Goal: Browse casually: Explore the website without a specific task or goal

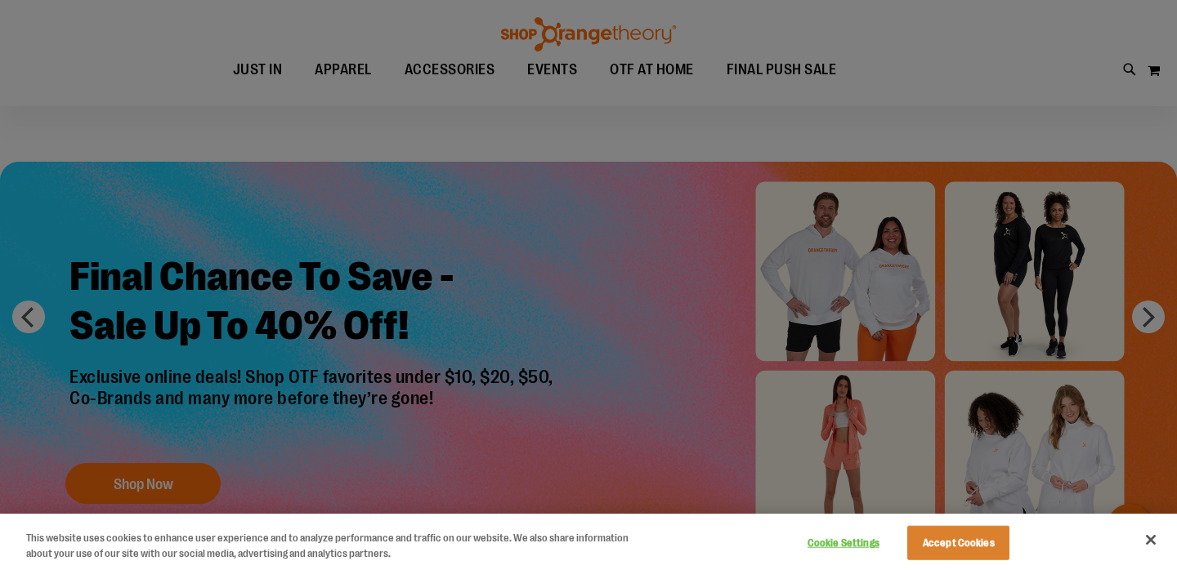
scroll to position [20, 0]
click at [736, 225] on div at bounding box center [588, 285] width 1177 height 570
click at [966, 548] on button "Accept Cookies" at bounding box center [958, 543] width 102 height 34
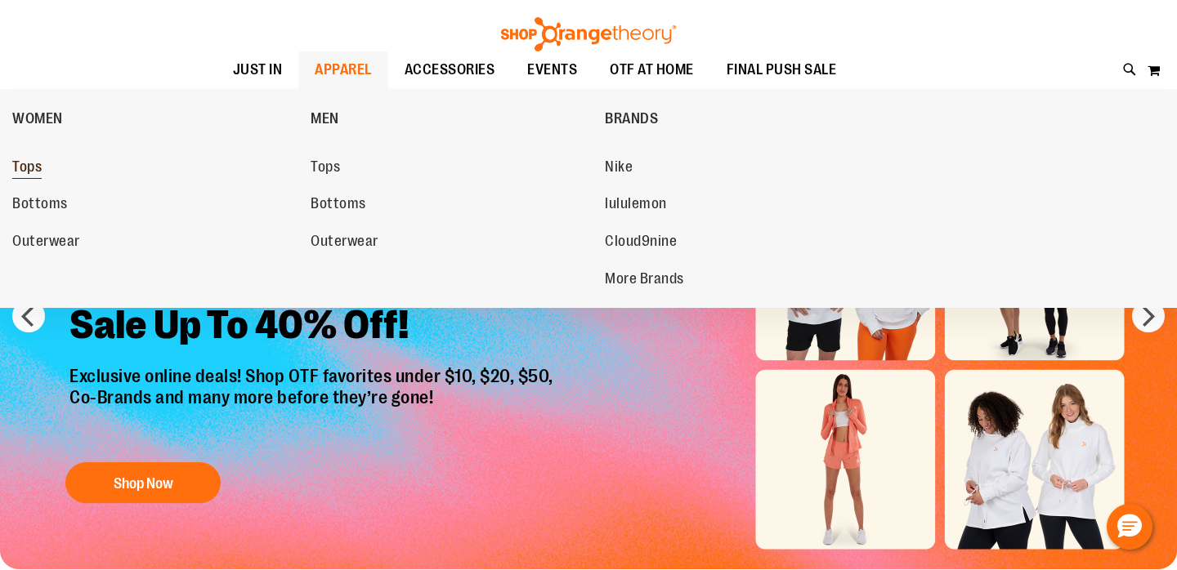
click at [38, 172] on span "Tops" at bounding box center [26, 169] width 29 height 20
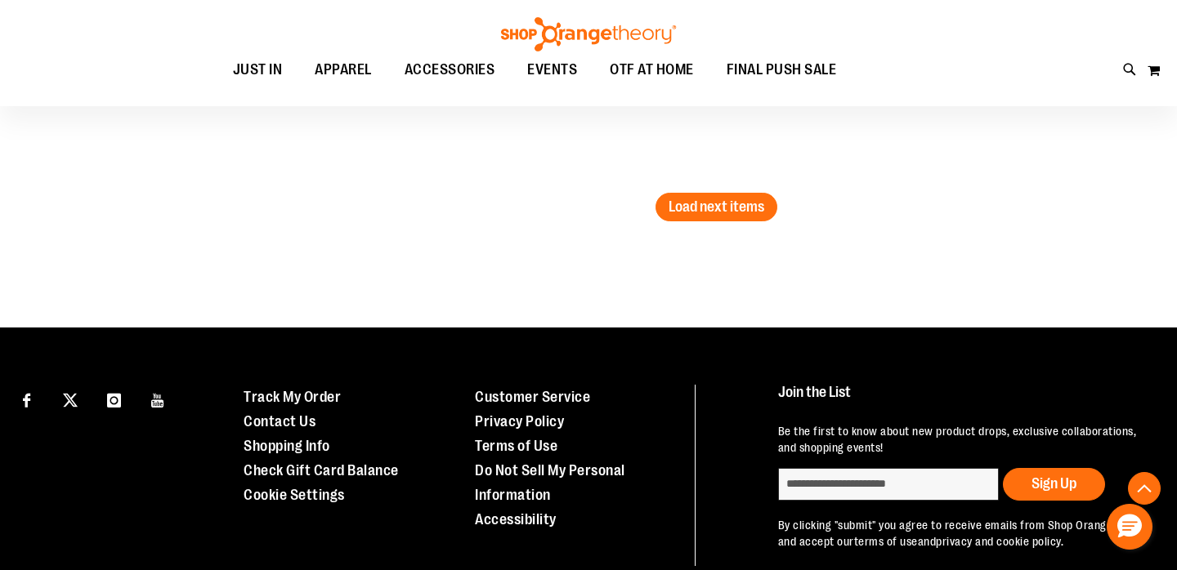
scroll to position [2927, 0]
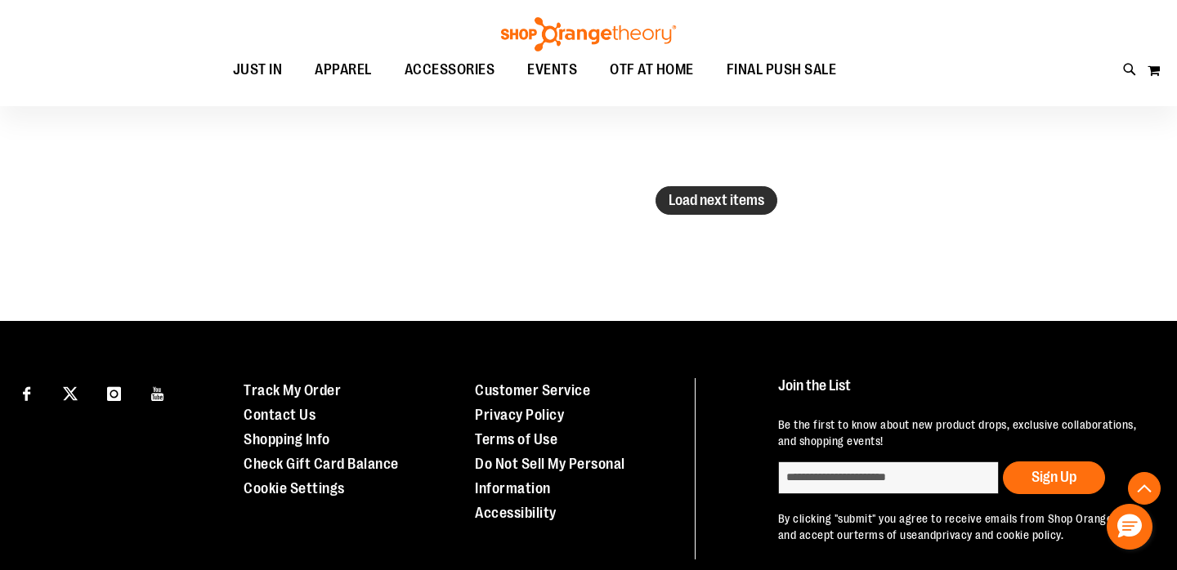
click at [728, 212] on button "Load next items" at bounding box center [716, 200] width 122 height 29
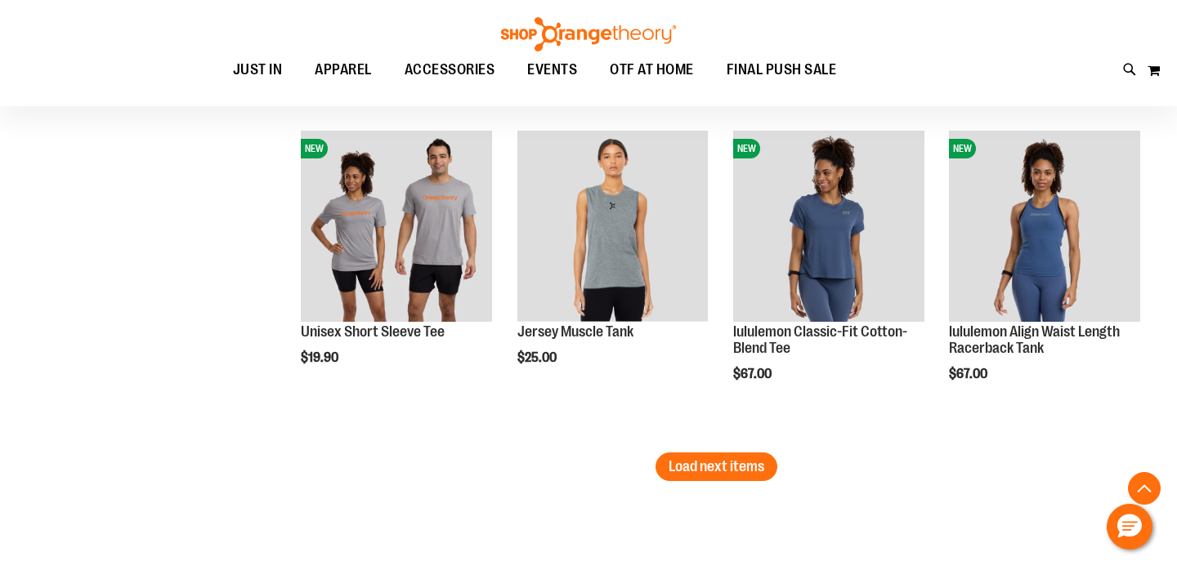
scroll to position [3651, 0]
click at [727, 475] on button "Load next items" at bounding box center [716, 466] width 122 height 29
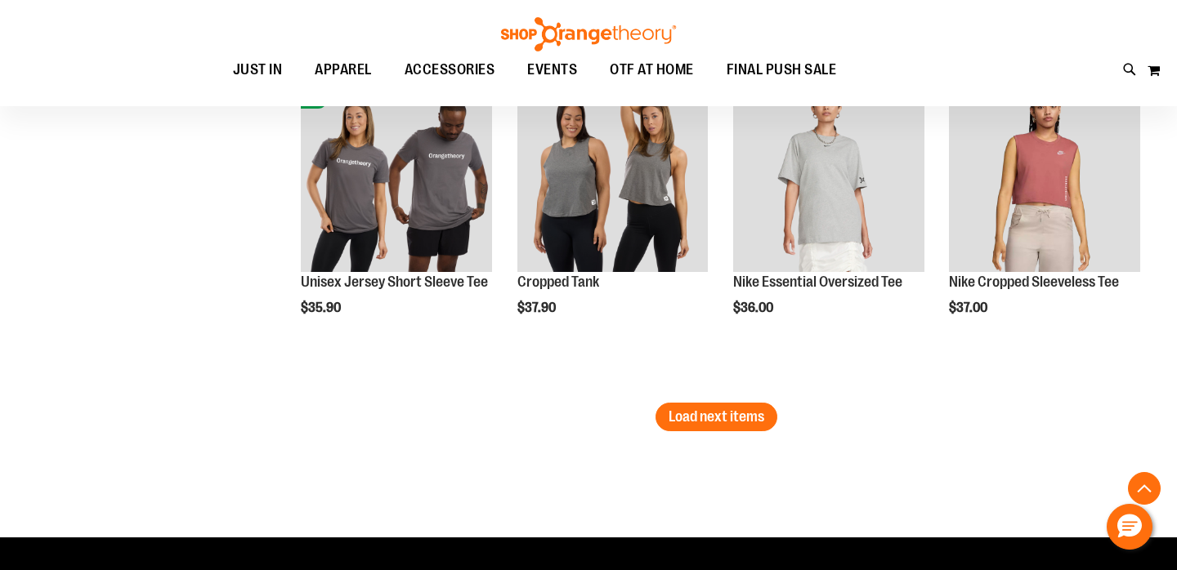
scroll to position [4685, 0]
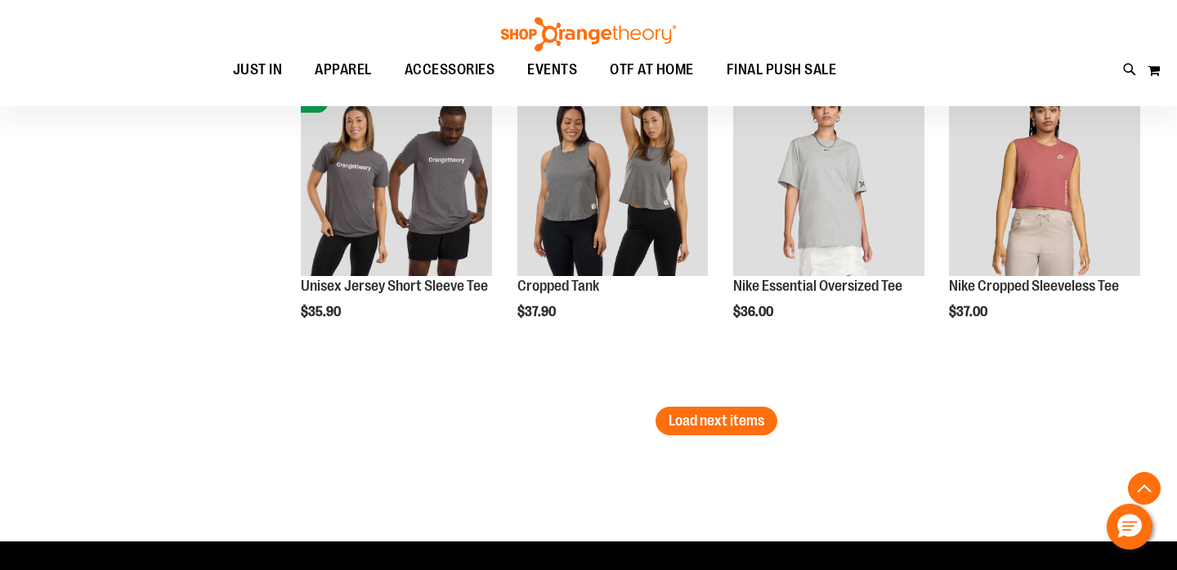
click at [712, 409] on button "Load next items" at bounding box center [716, 421] width 122 height 29
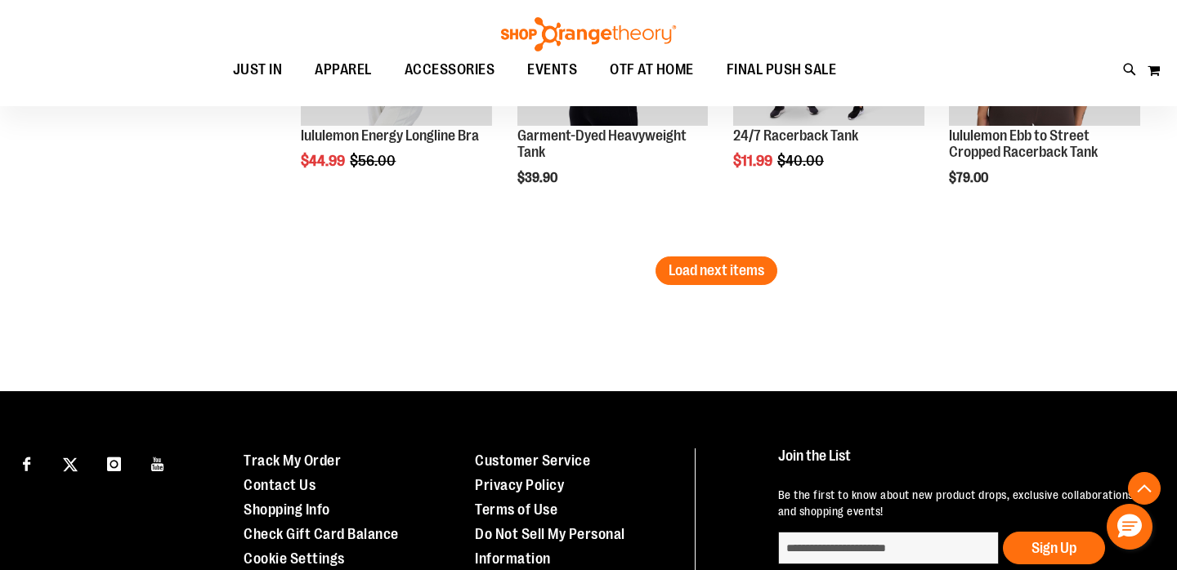
scroll to position [5732, 0]
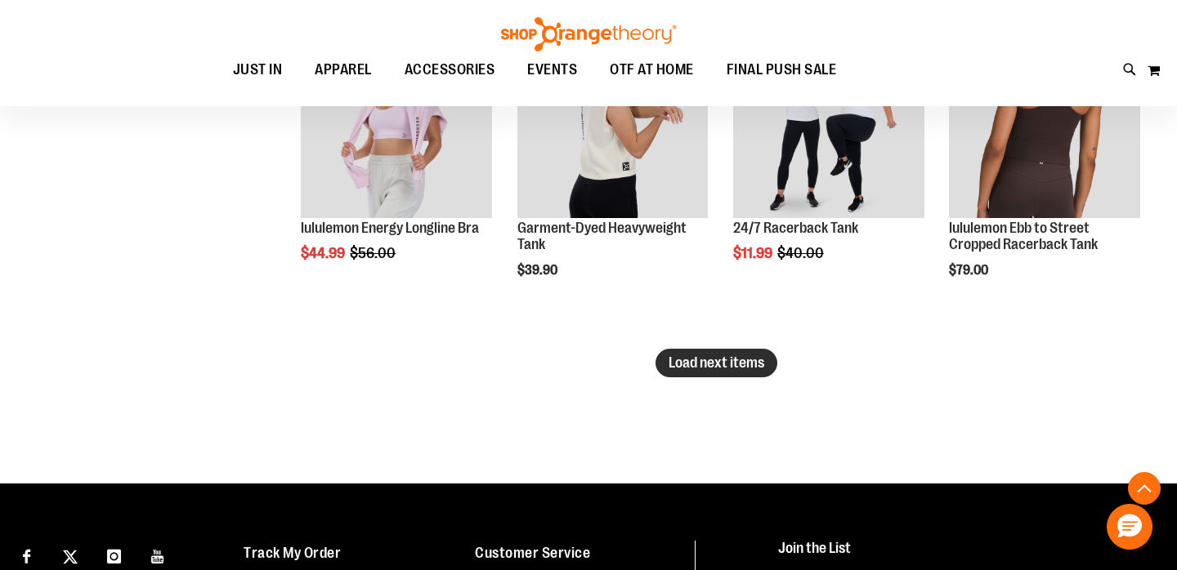
click at [707, 359] on span "Load next items" at bounding box center [716, 363] width 96 height 16
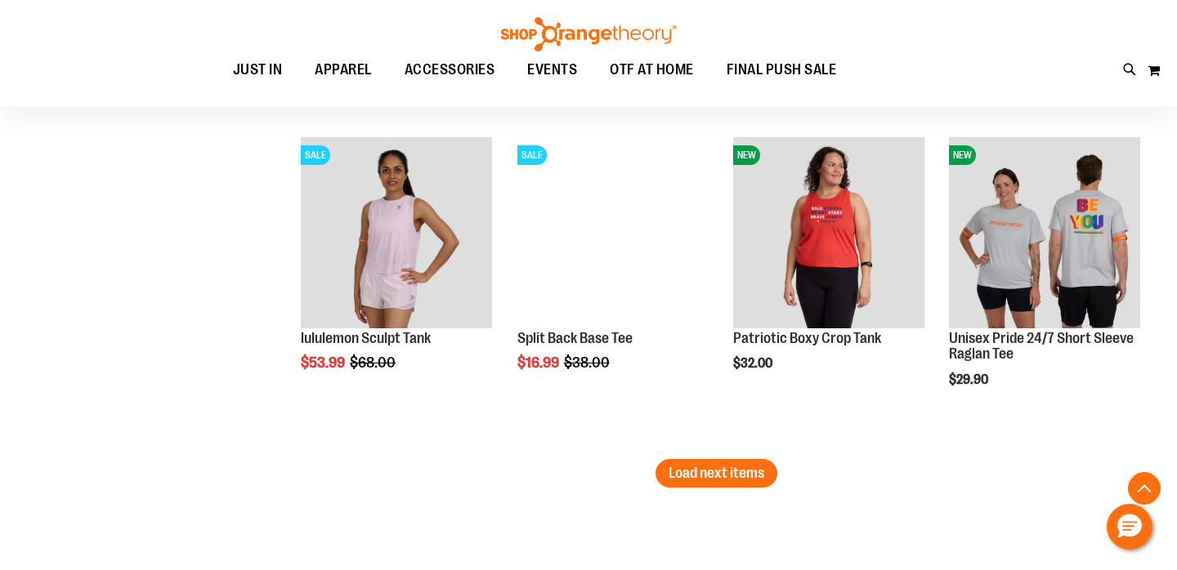
scroll to position [6558, 0]
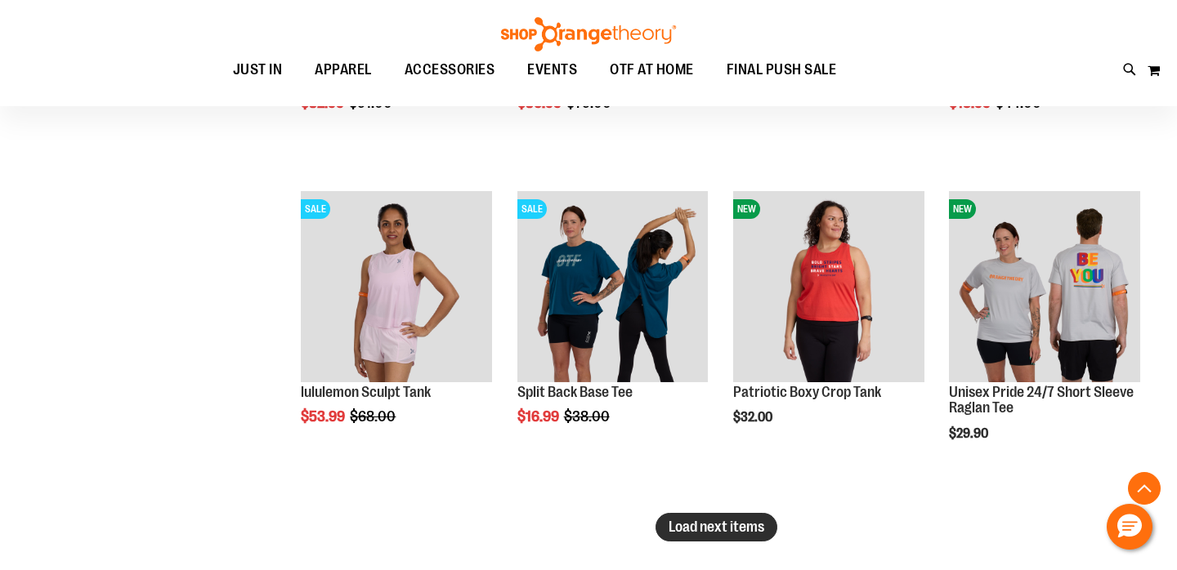
click at [694, 525] on span "Load next items" at bounding box center [716, 527] width 96 height 16
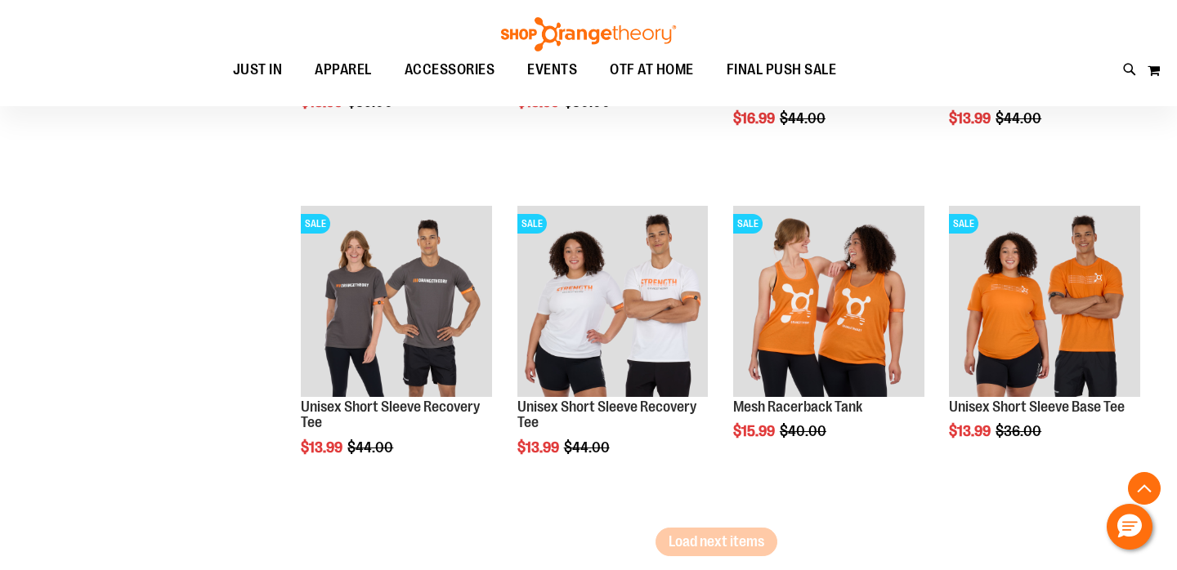
scroll to position [7610, 0]
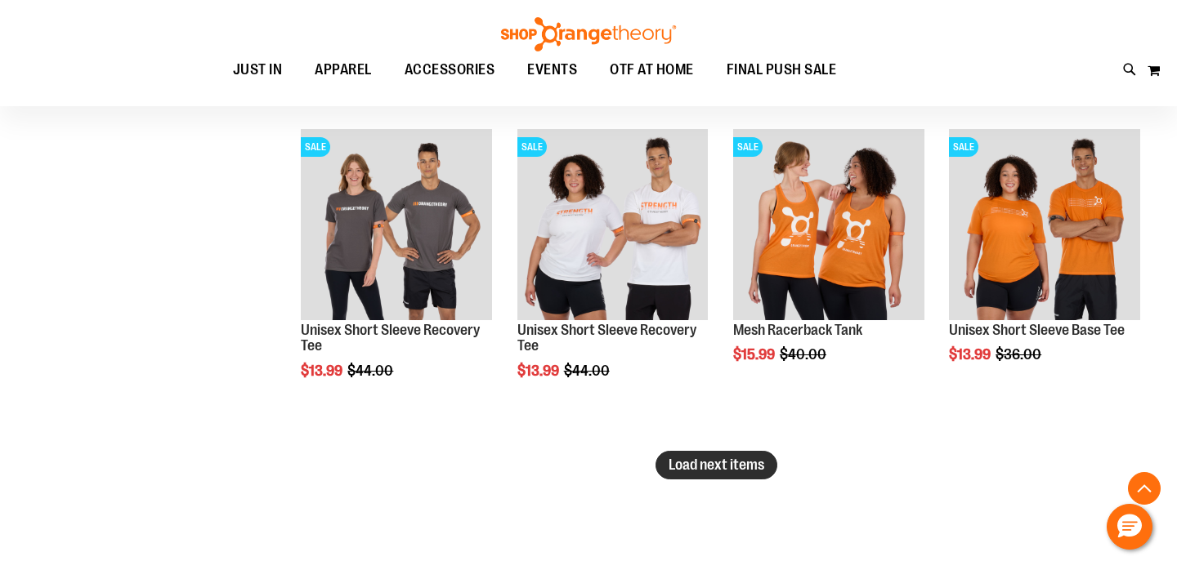
click at [688, 477] on button "Load next items" at bounding box center [716, 465] width 122 height 29
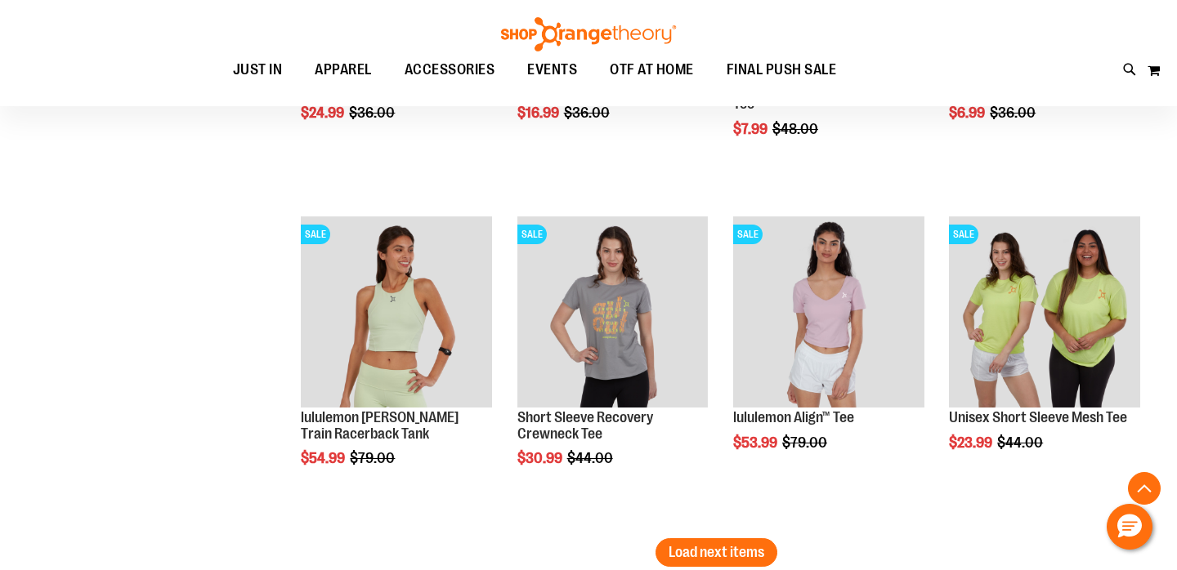
scroll to position [8937, 0]
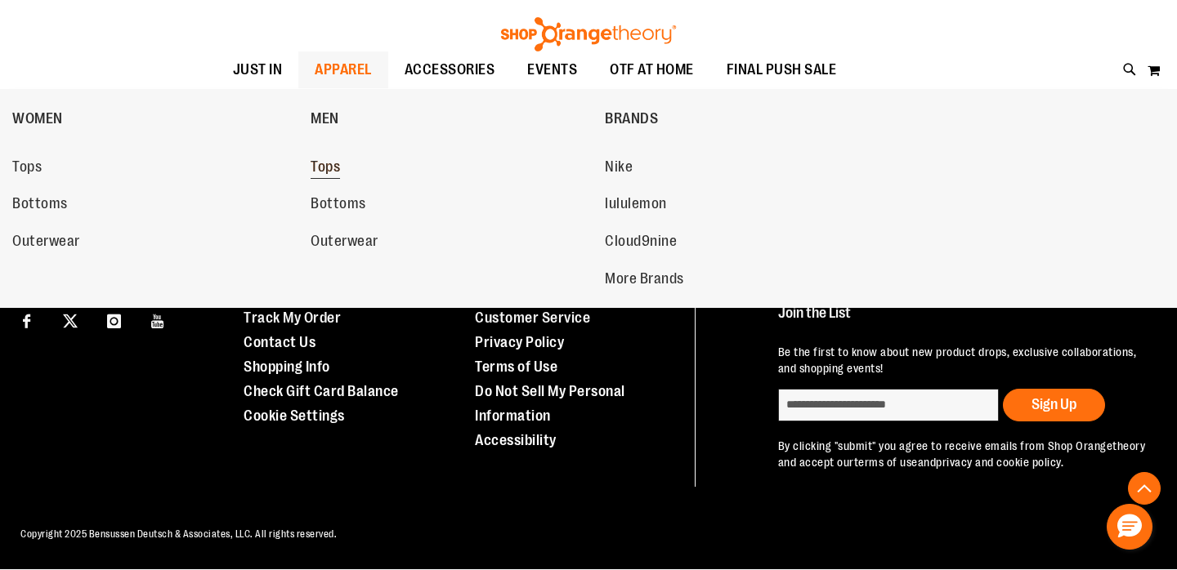
click at [344, 171] on link "Tops" at bounding box center [449, 167] width 278 height 29
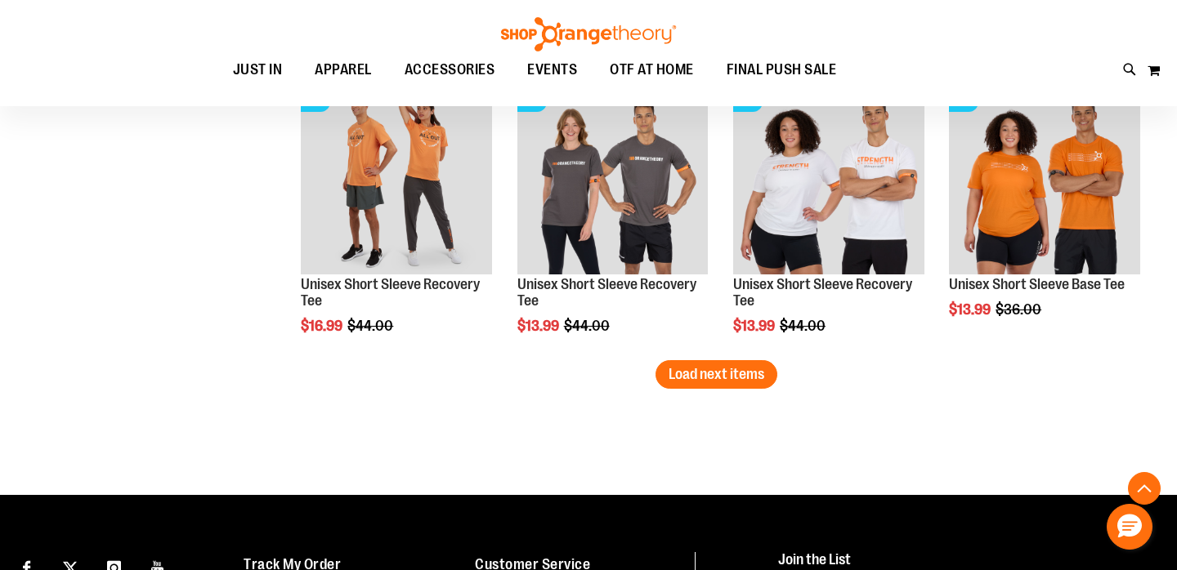
scroll to position [2530, 0]
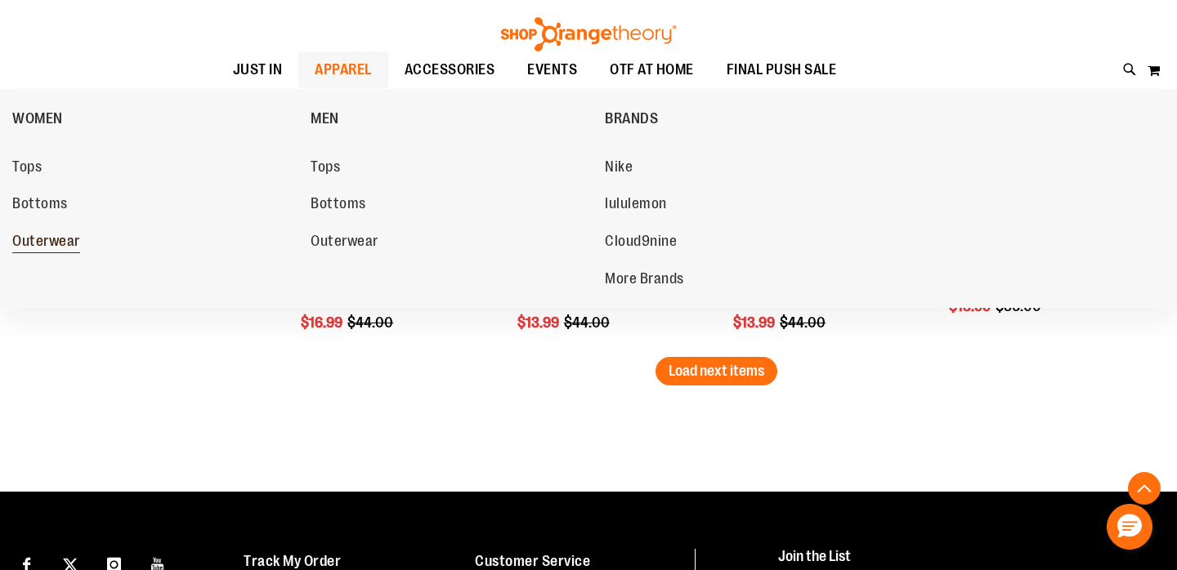
click at [45, 238] on span "Outerwear" at bounding box center [46, 243] width 68 height 20
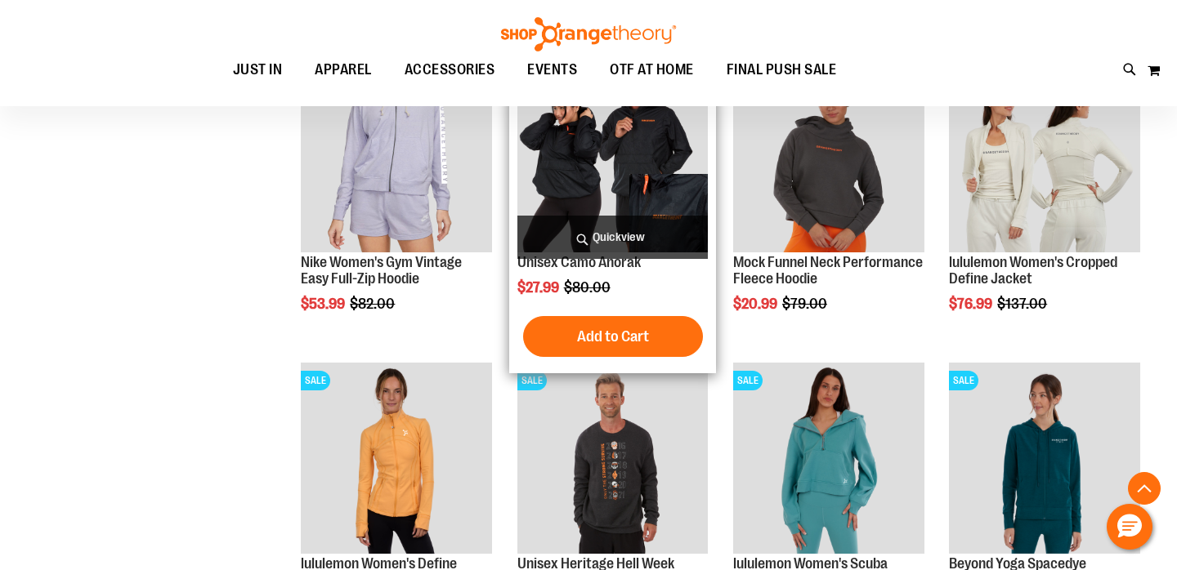
scroll to position [41, 0]
